Goal: Task Accomplishment & Management: Use online tool/utility

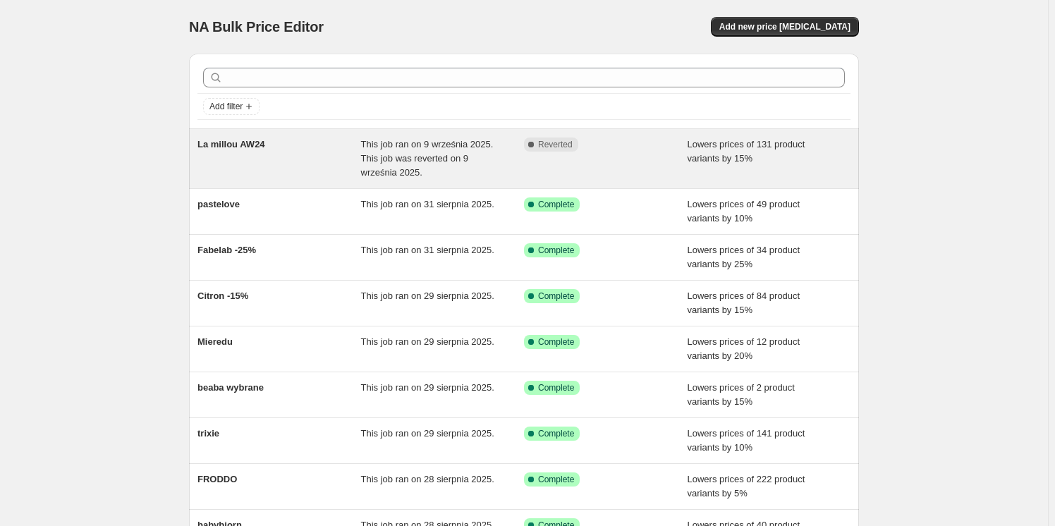
click at [404, 152] on span "This job ran on 9 września 2025. This job was reverted on 9 września 2025." at bounding box center [427, 158] width 133 height 39
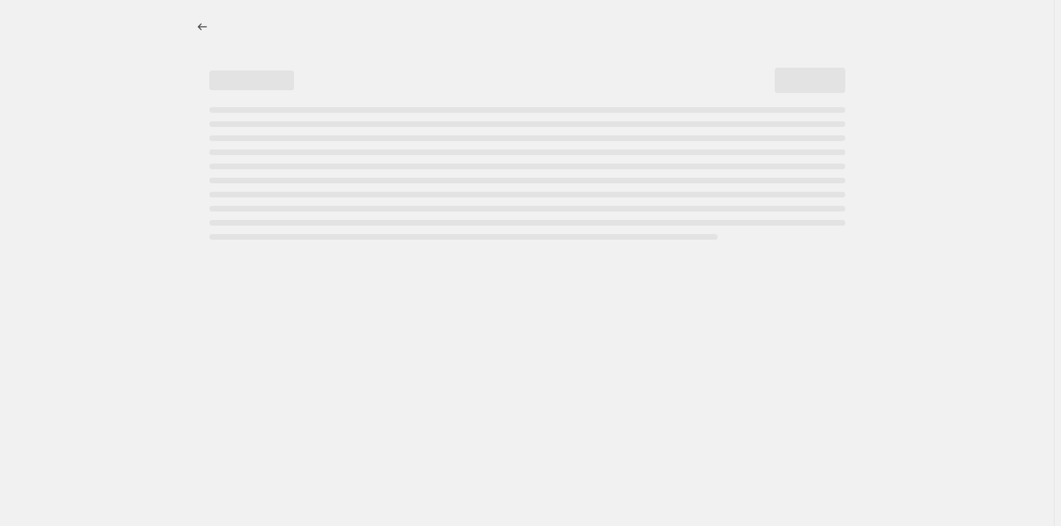
select select "percentage"
select select "tag"
select select "product_status"
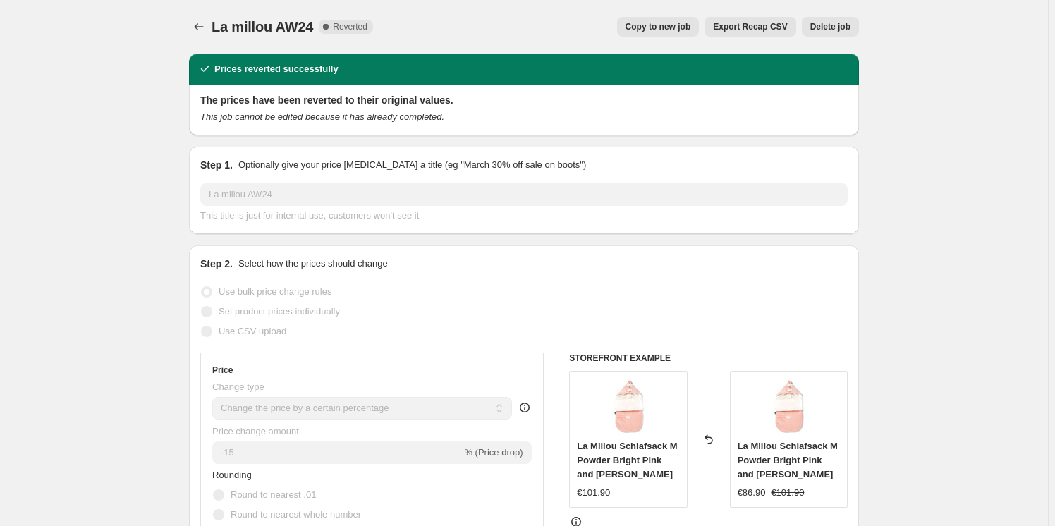
click at [682, 29] on span "Copy to new job" at bounding box center [659, 26] width 66 height 11
select select "percentage"
select select "tag"
select select "product_status"
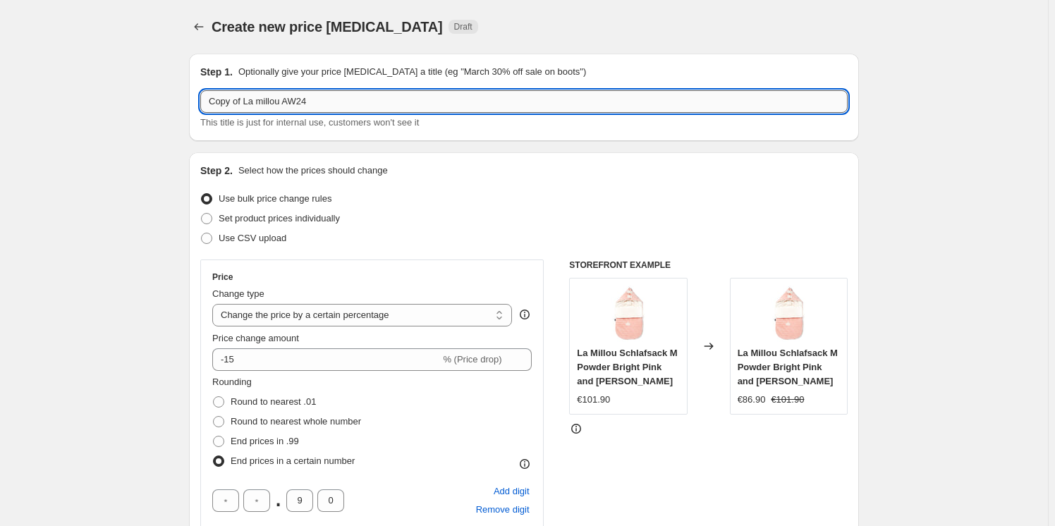
click at [247, 104] on input "Copy of La millou AW24" at bounding box center [523, 101] width 647 height 23
drag, startPoint x: 246, startPoint y: 101, endPoint x: 159, endPoint y: 100, distance: 86.7
click at [363, 99] on input "La millou AW24" at bounding box center [523, 101] width 647 height 23
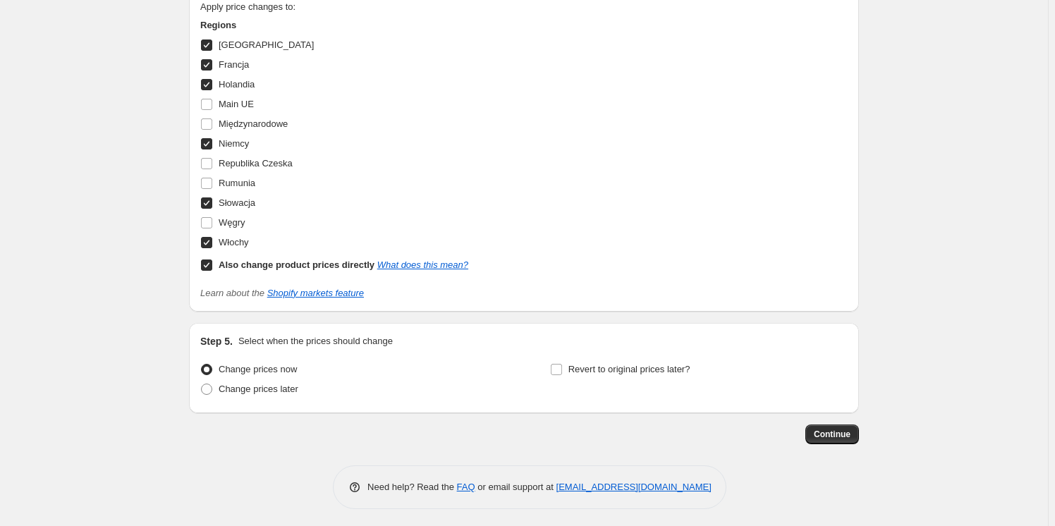
scroll to position [1583, 0]
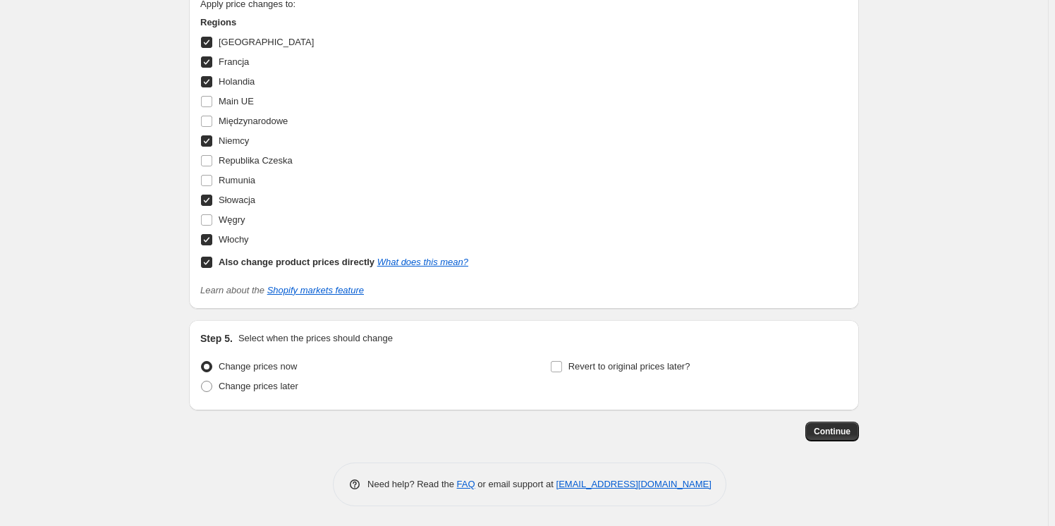
type input "La millou AW24 OK"
click at [809, 430] on div "Continue" at bounding box center [524, 432] width 670 height 20
click at [825, 429] on span "Continue" at bounding box center [832, 431] width 37 height 11
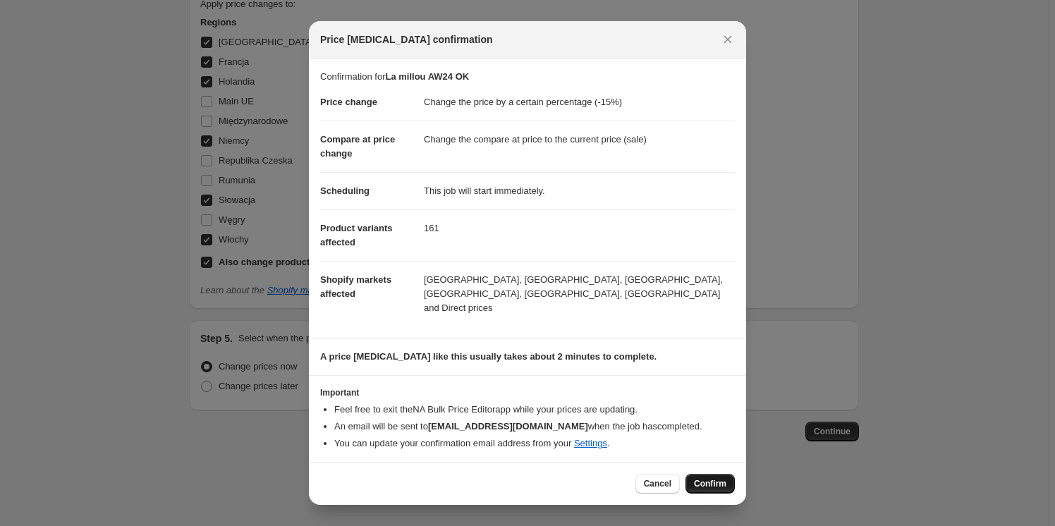
click at [722, 483] on span "Confirm" at bounding box center [710, 483] width 32 height 11
